Goal: Task Accomplishment & Management: Complete application form

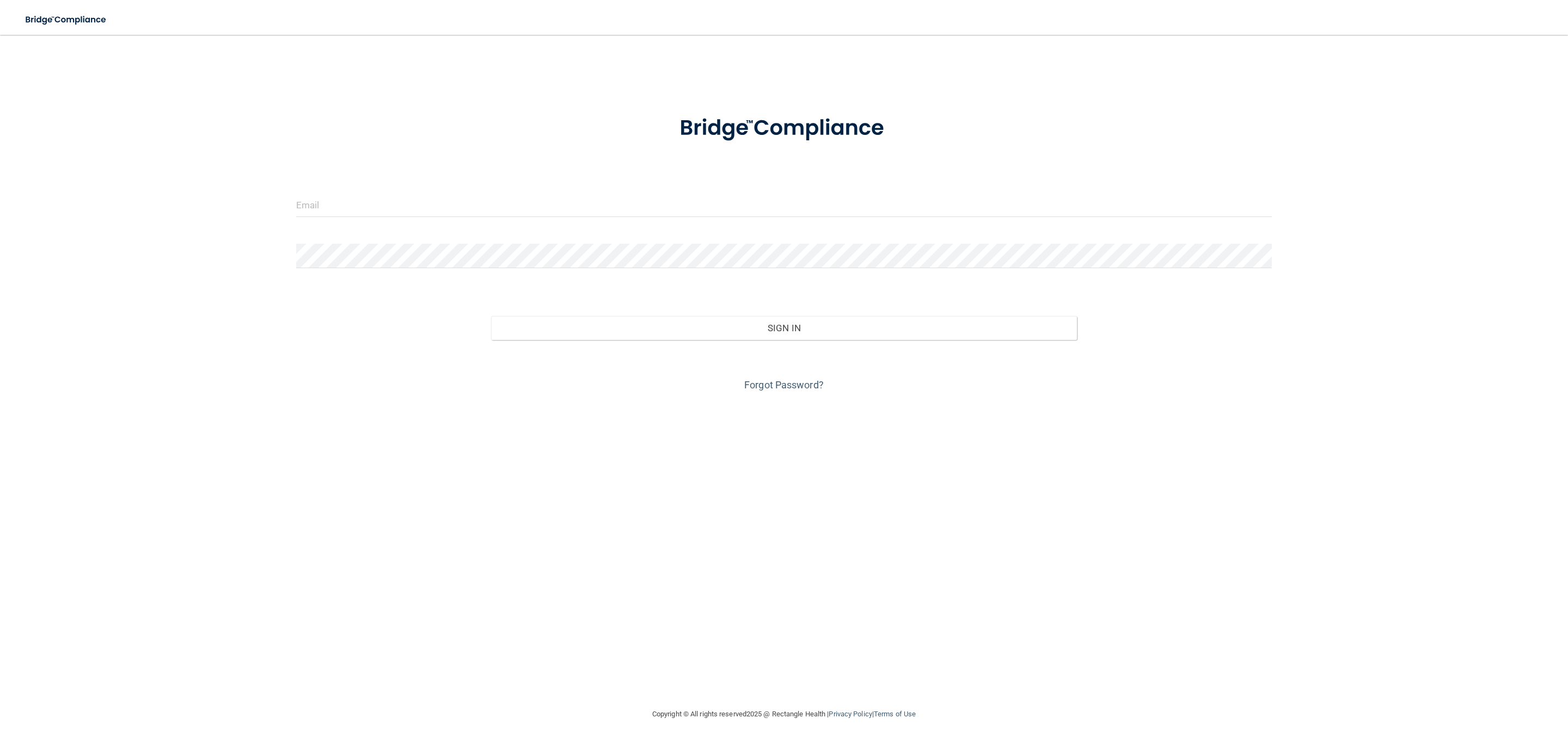
click at [391, 186] on form "Invalid email/password. You don't have permission to access that page. Sign In …" at bounding box center [784, 247] width 975 height 294
click at [374, 203] on input "email" at bounding box center [784, 204] width 975 height 24
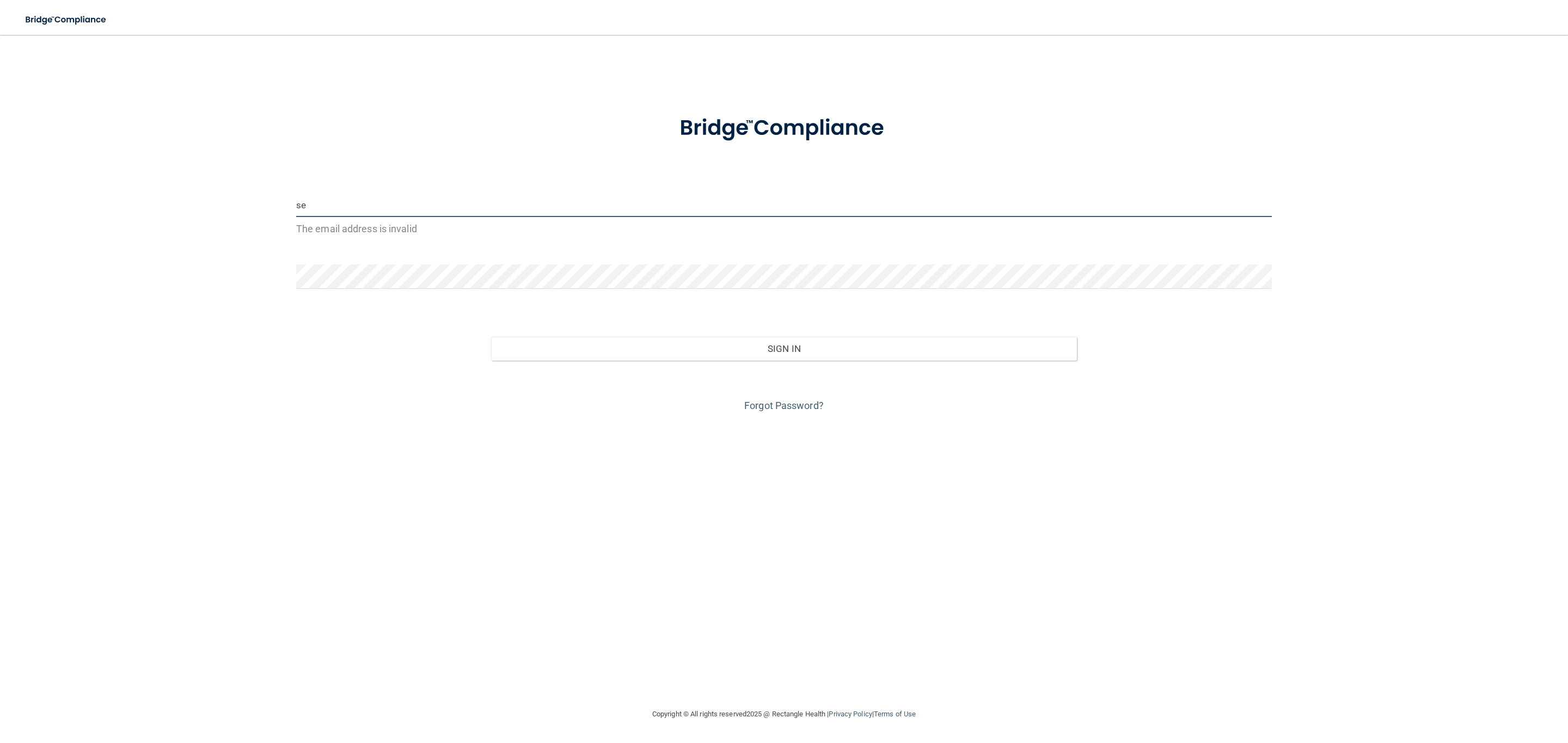
type input "[EMAIL_ADDRESS][DOMAIN_NAME]"
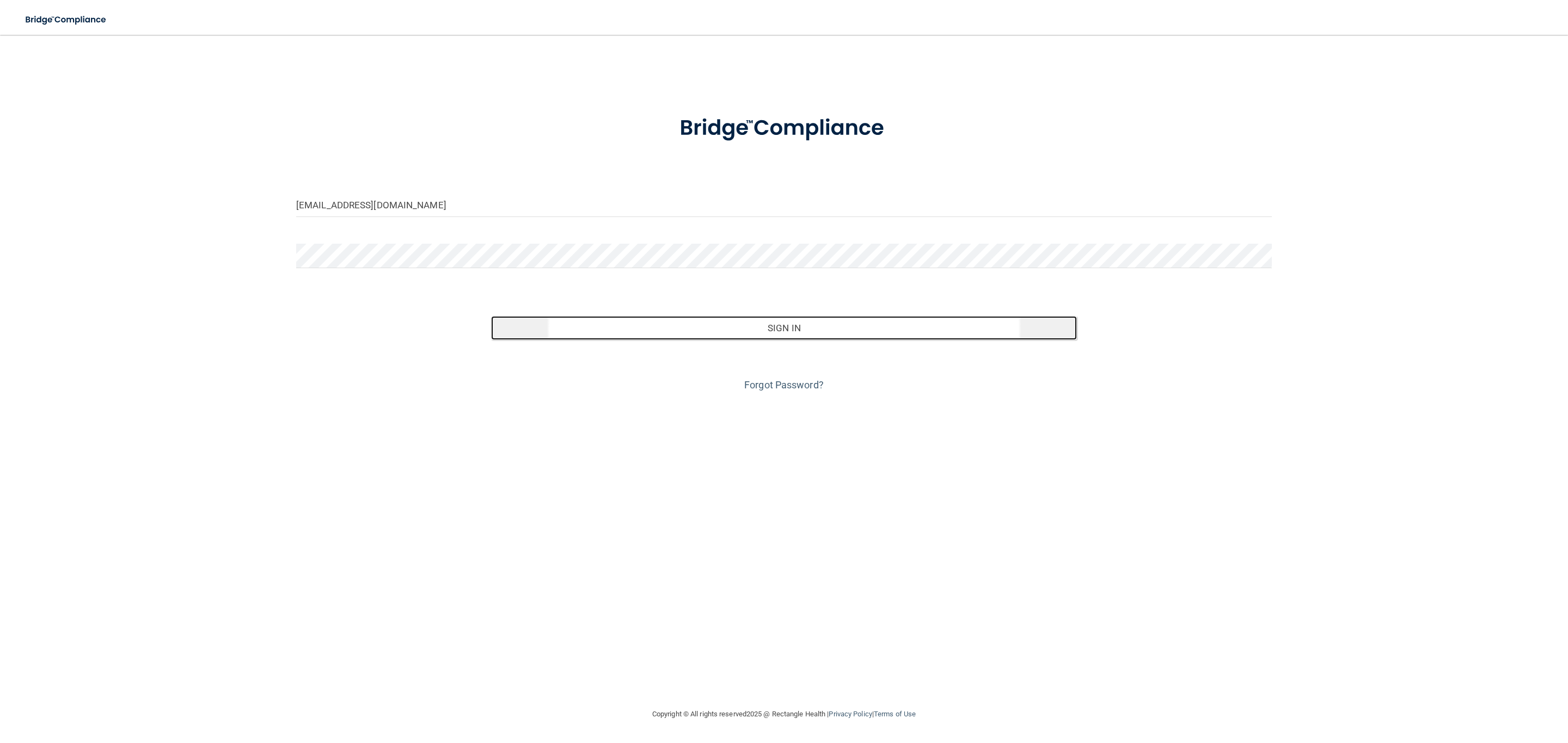
click at [640, 332] on button "Sign In" at bounding box center [784, 328] width 585 height 24
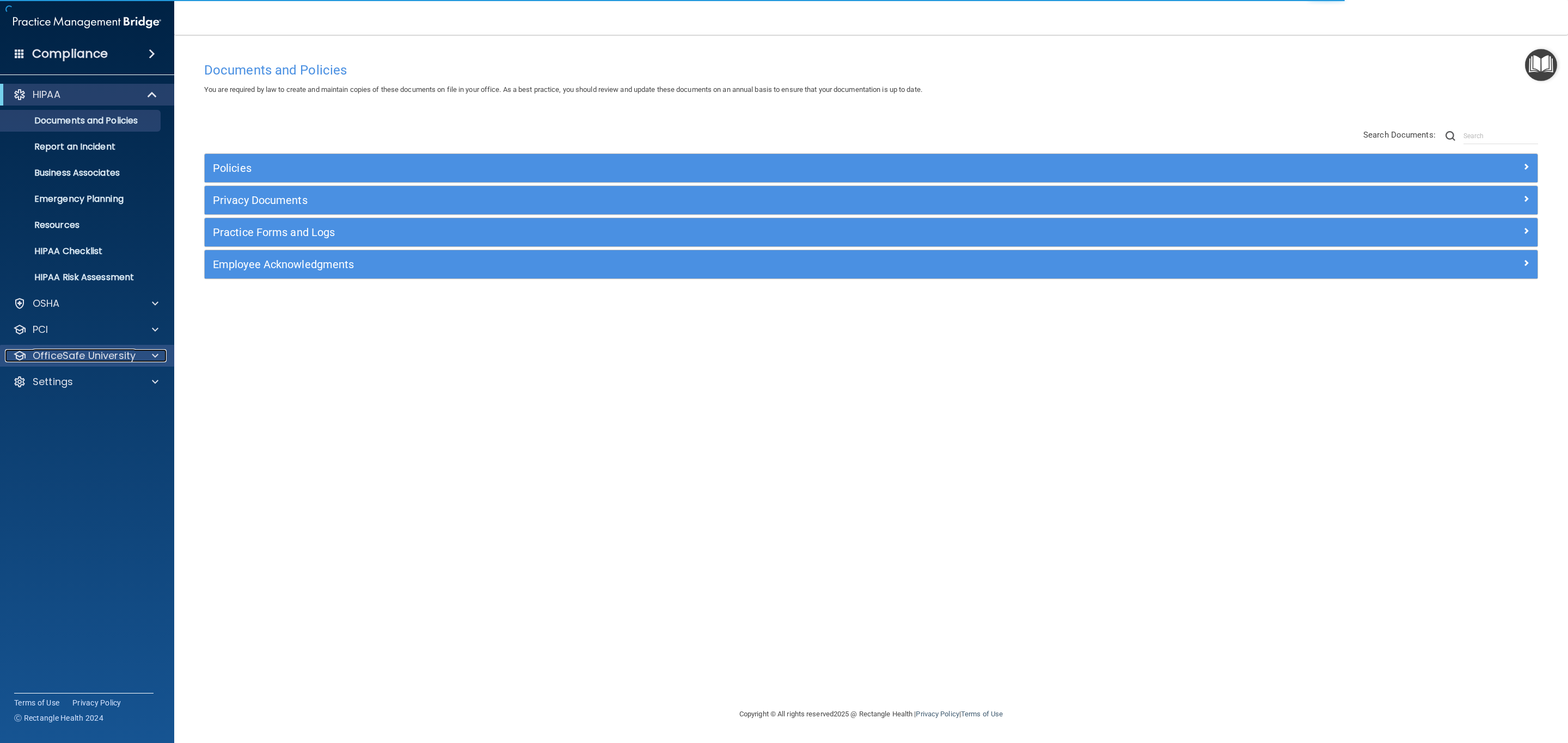
click at [45, 360] on p "OfficeSafe University" at bounding box center [84, 356] width 103 height 13
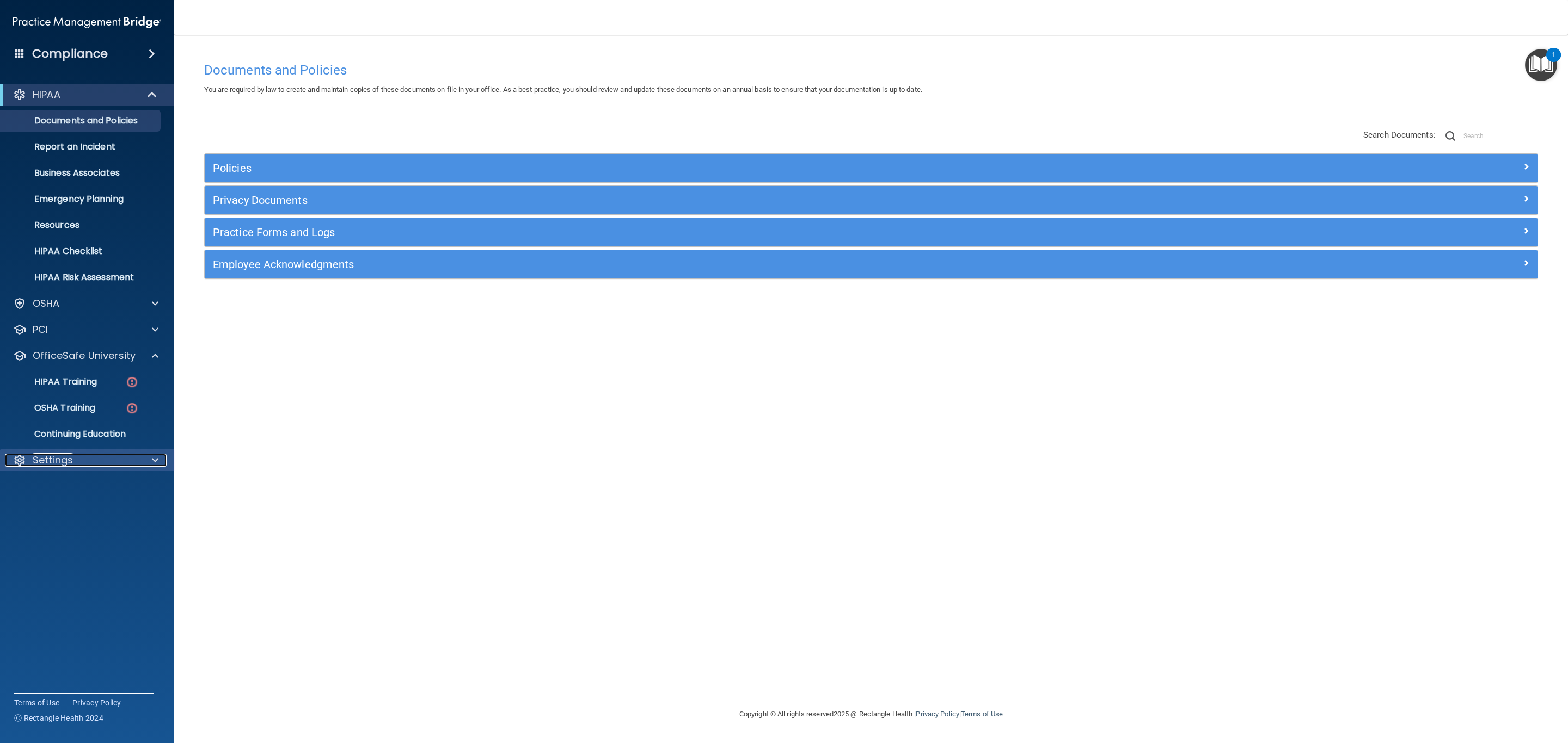
click at [77, 383] on div "Settings" at bounding box center [72, 460] width 135 height 13
click at [67, 383] on p "My Users" at bounding box center [81, 512] width 148 height 11
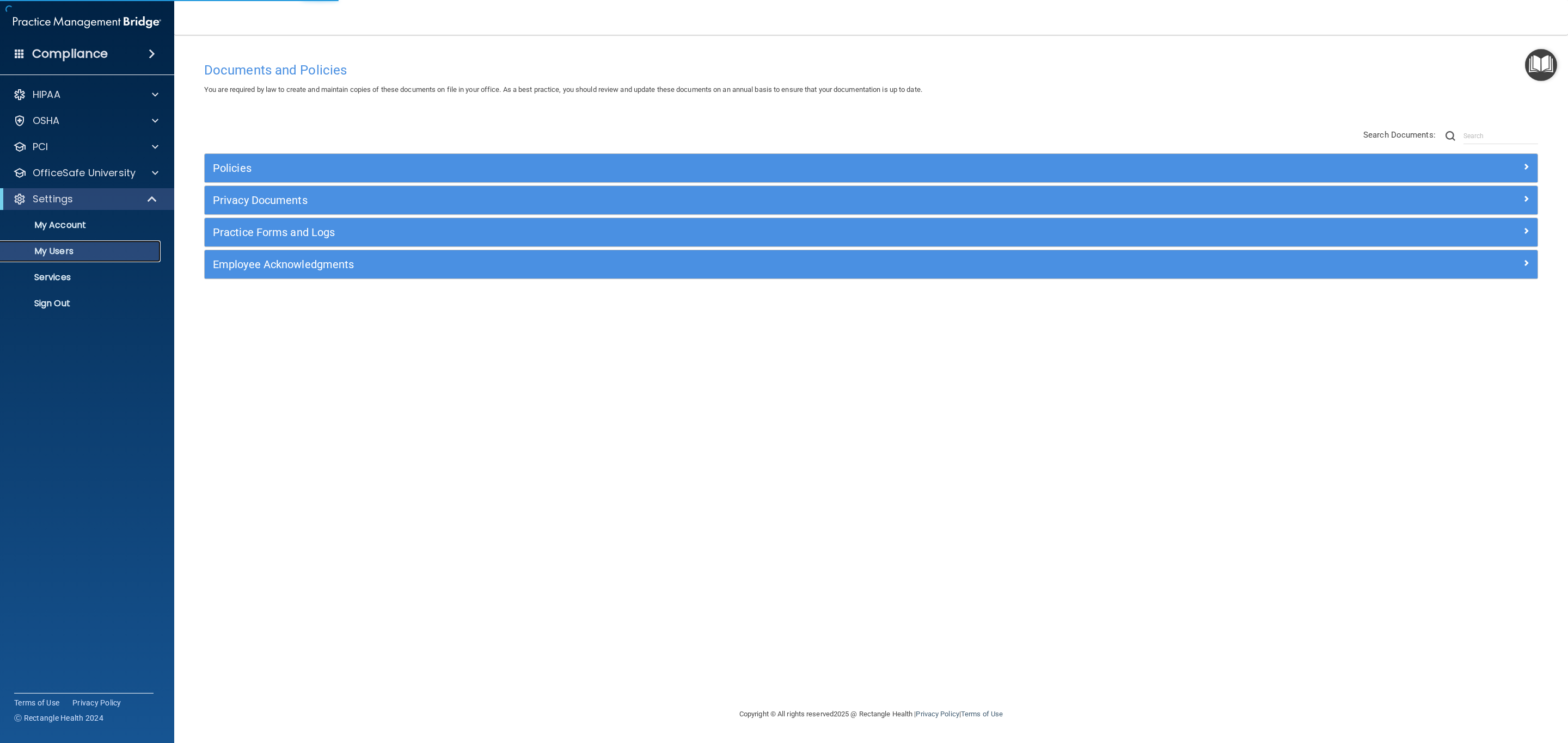
select select "20"
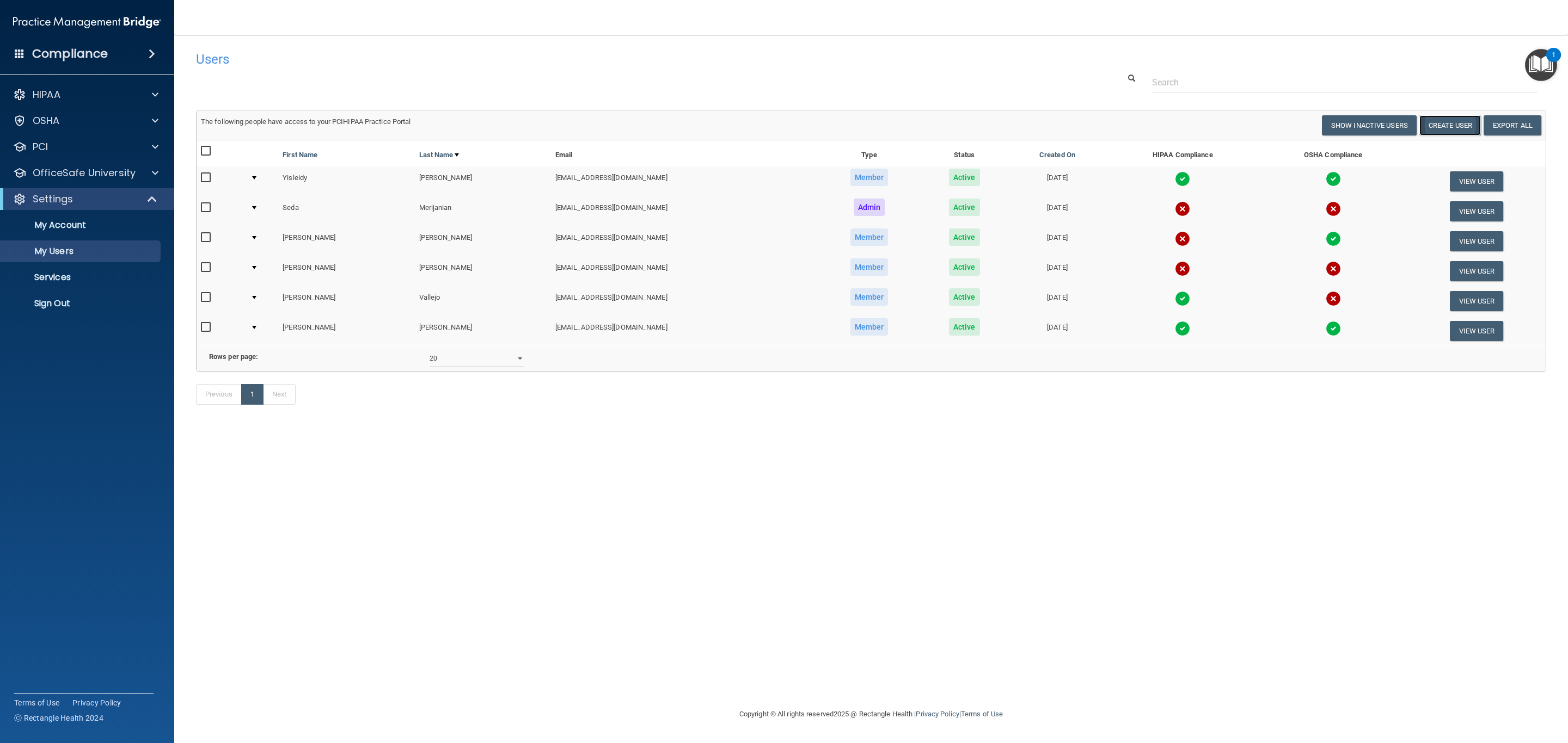
click at [640, 124] on button "Create User" at bounding box center [1449, 125] width 61 height 20
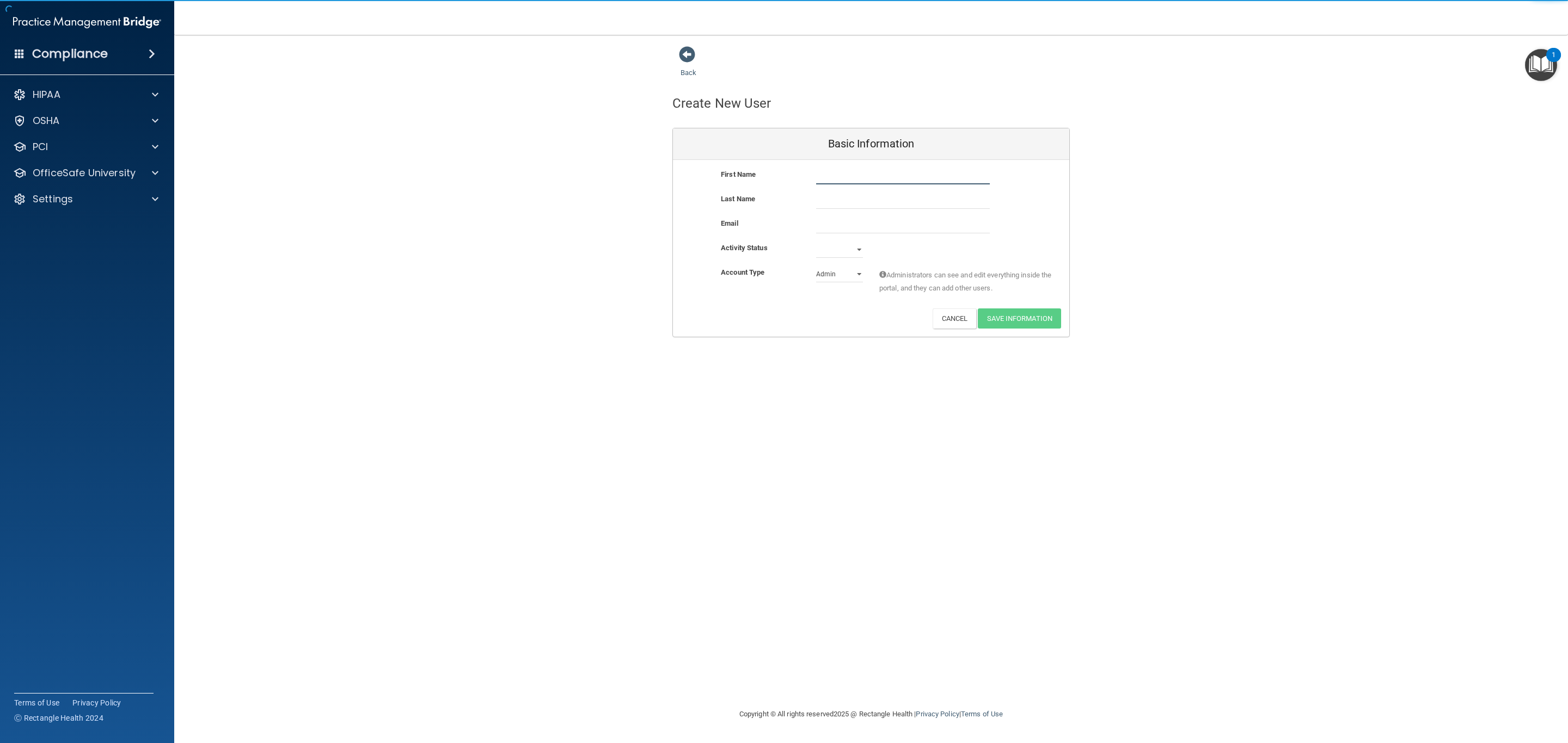
click at [640, 181] on input "text" at bounding box center [902, 176] width 173 height 16
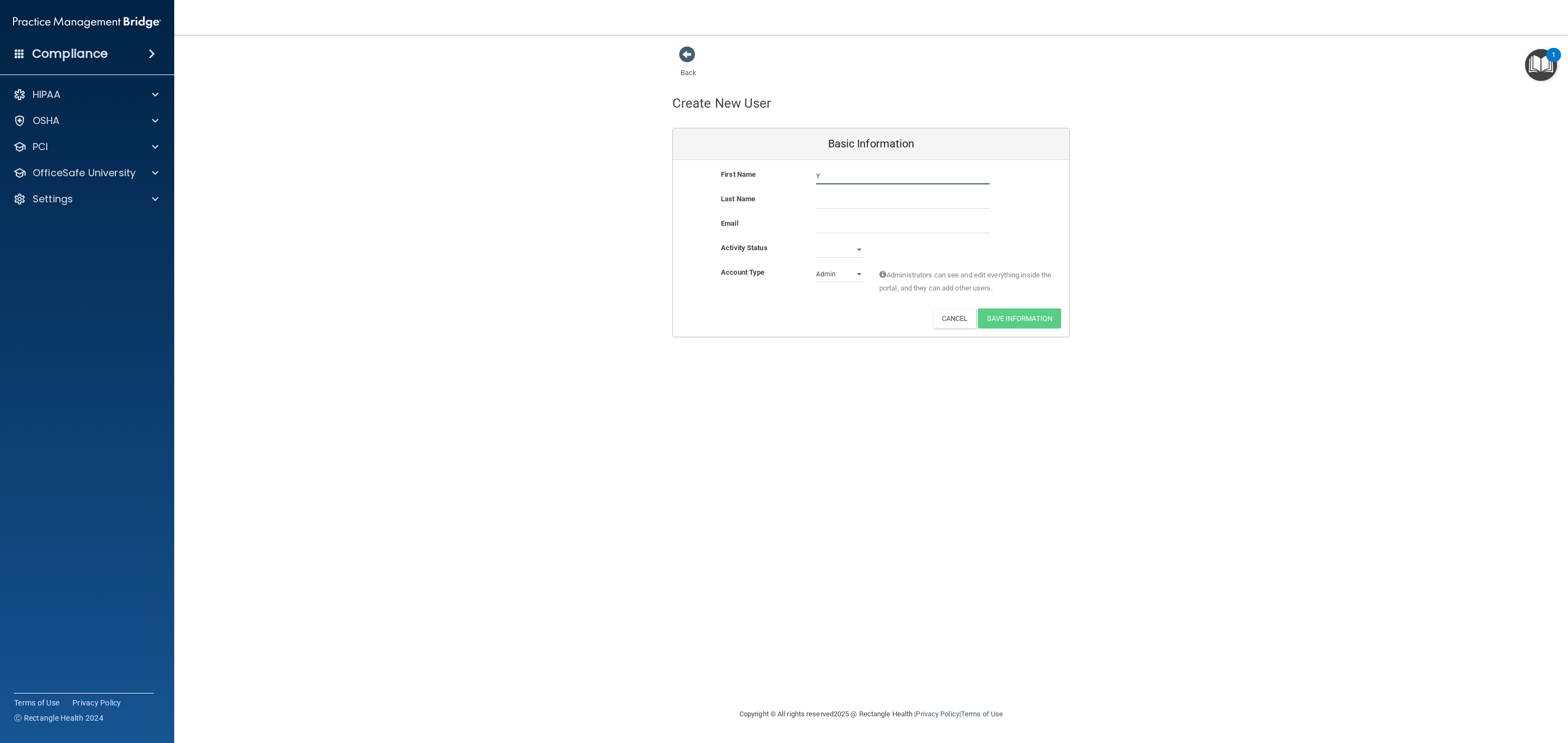
type input "Yismeiry"
type input "[PERSON_NAME]"
click at [640, 232] on input "email" at bounding box center [902, 225] width 173 height 16
click at [640, 222] on input "email" at bounding box center [902, 225] width 173 height 16
paste input "[EMAIL_ADDRESS][DOMAIN_NAME]"
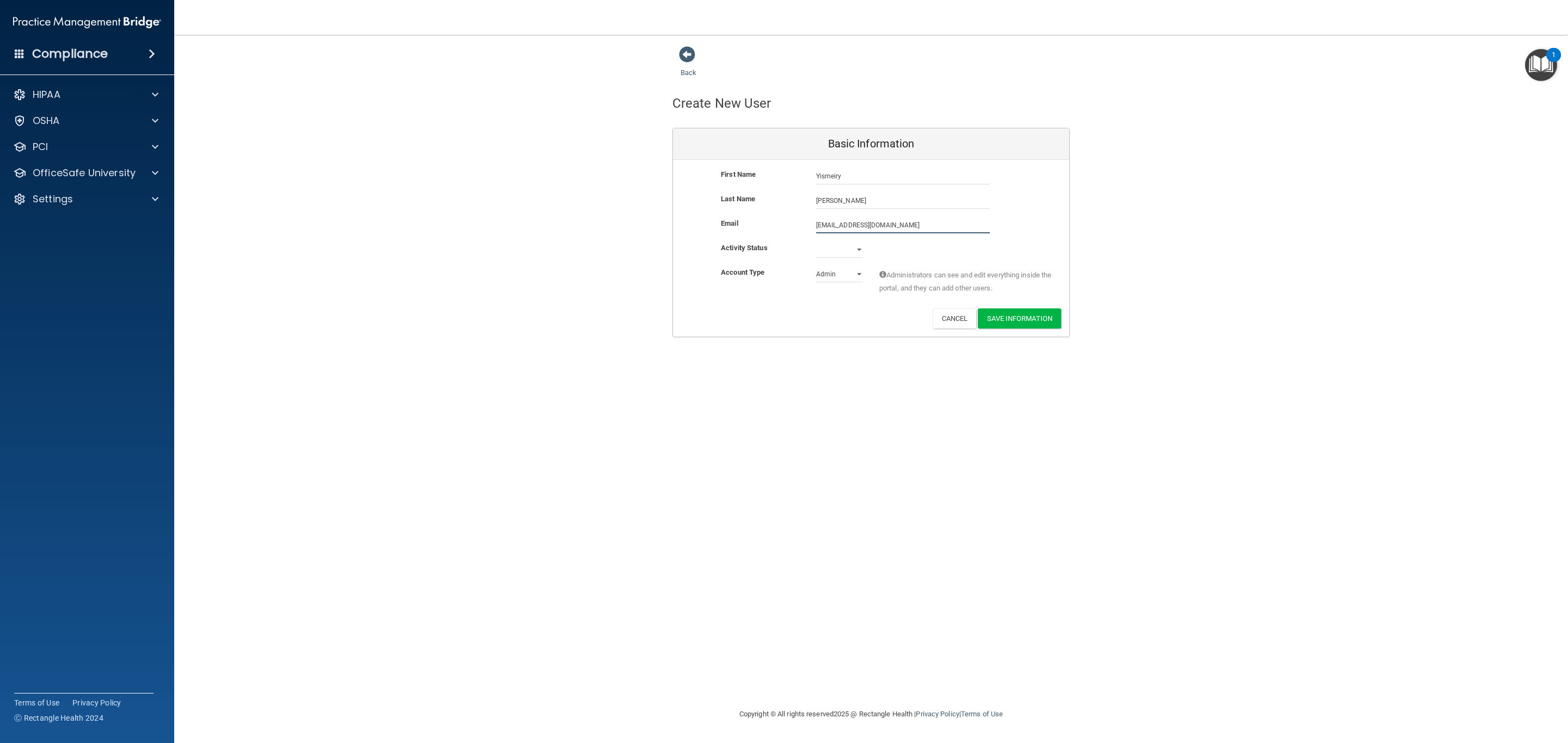
type input "[EMAIL_ADDRESS][DOMAIN_NAME]"
click at [640, 250] on select "Active Inactive" at bounding box center [839, 250] width 47 height 16
select select "active"
click at [640, 242] on select "Active Inactive" at bounding box center [839, 250] width 47 height 16
